Goal: Book appointment/travel/reservation

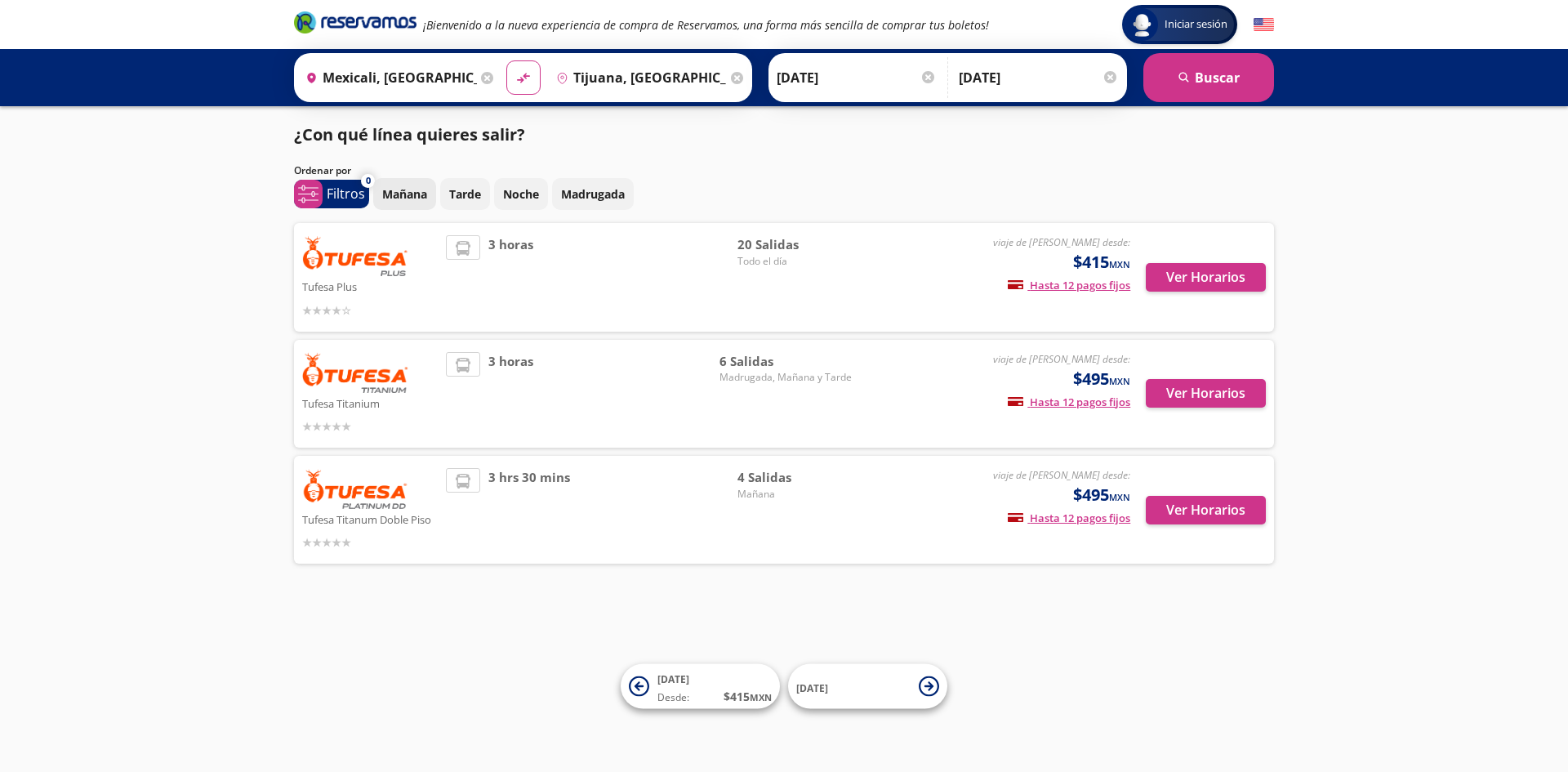
click at [421, 195] on p "Mañana" at bounding box center [405, 194] width 45 height 17
click at [927, 175] on div "Ordenar por" at bounding box center [784, 170] width 980 height 15
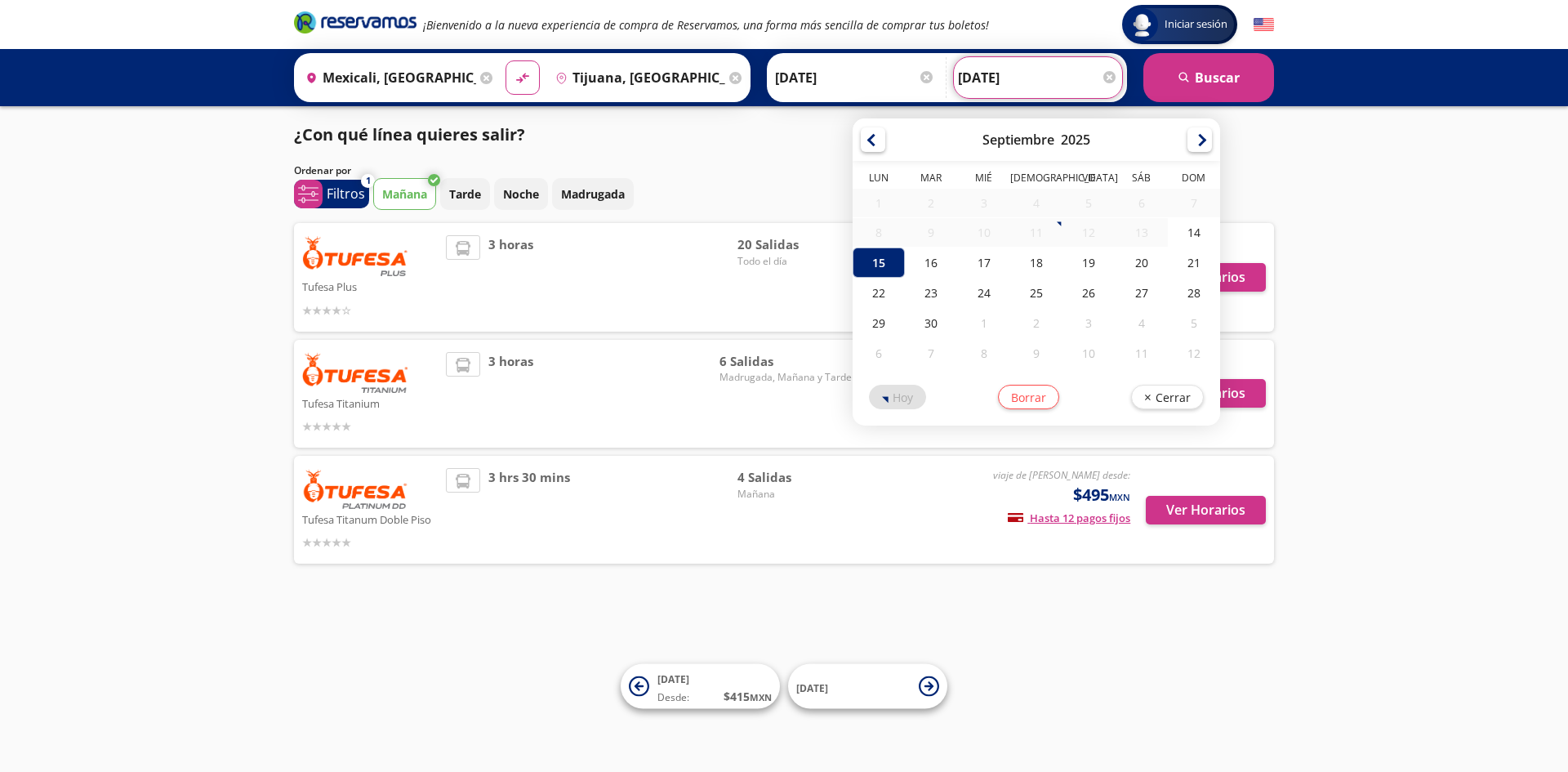
click at [1117, 76] on input "[DATE]" at bounding box center [1038, 78] width 160 height 41
click at [1107, 77] on div at bounding box center [1109, 77] width 13 height 13
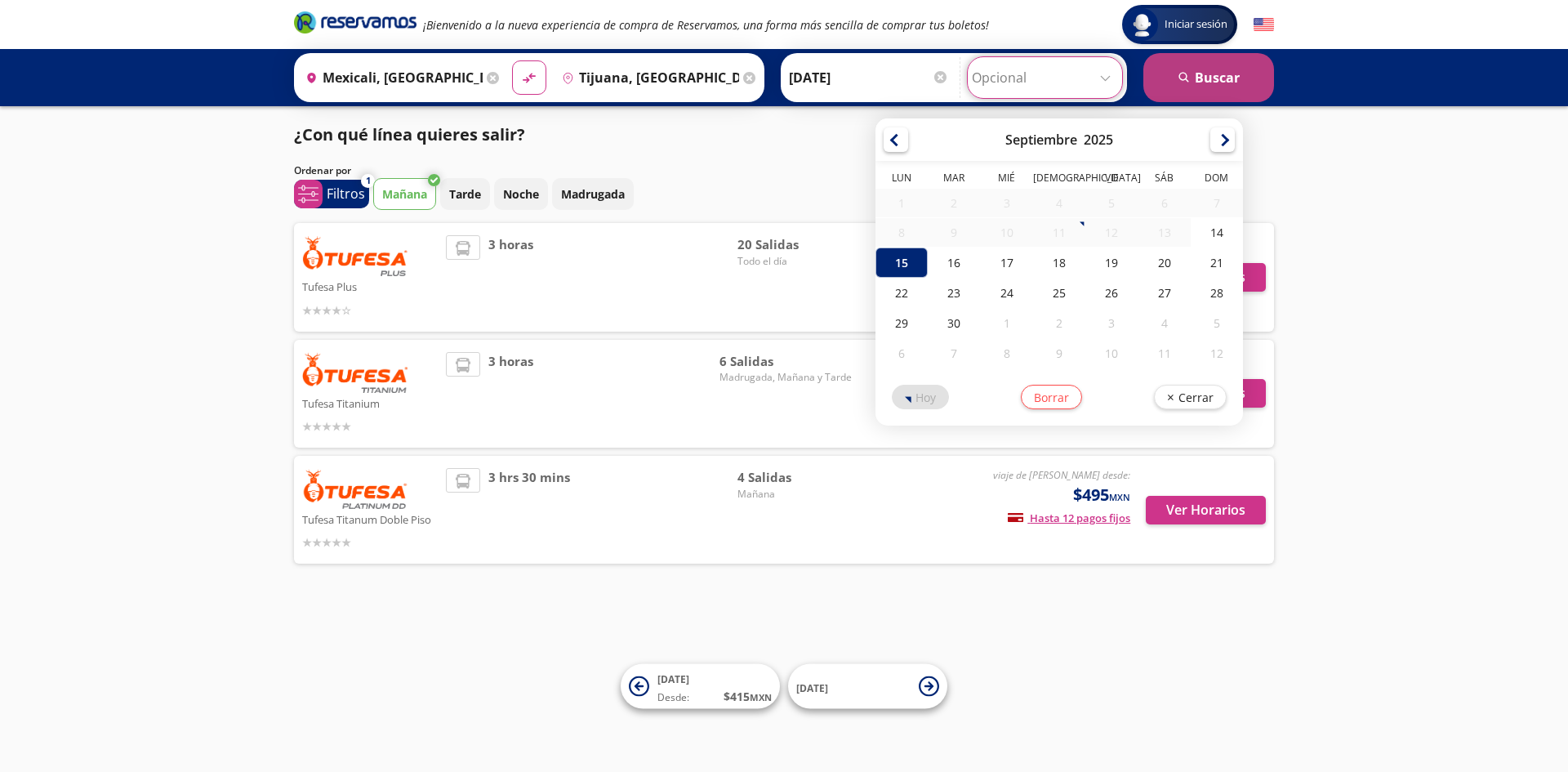
click at [1191, 81] on button "search [GEOGRAPHIC_DATA]" at bounding box center [1209, 78] width 131 height 49
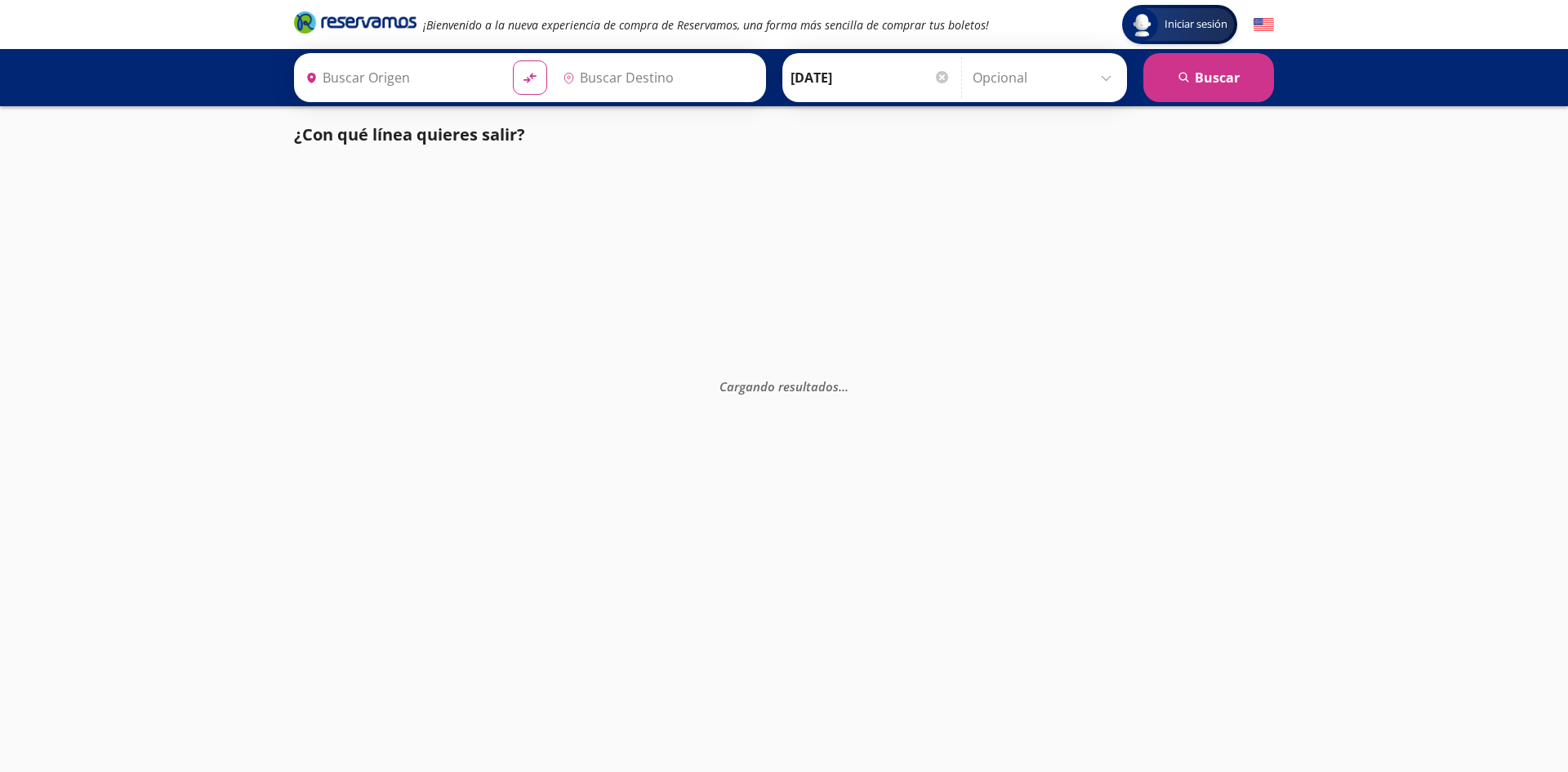
type input "Tijuana, [GEOGRAPHIC_DATA][US_STATE]"
type input "Mexicali, [GEOGRAPHIC_DATA][US_STATE]"
